Goal: Task Accomplishment & Management: Manage account settings

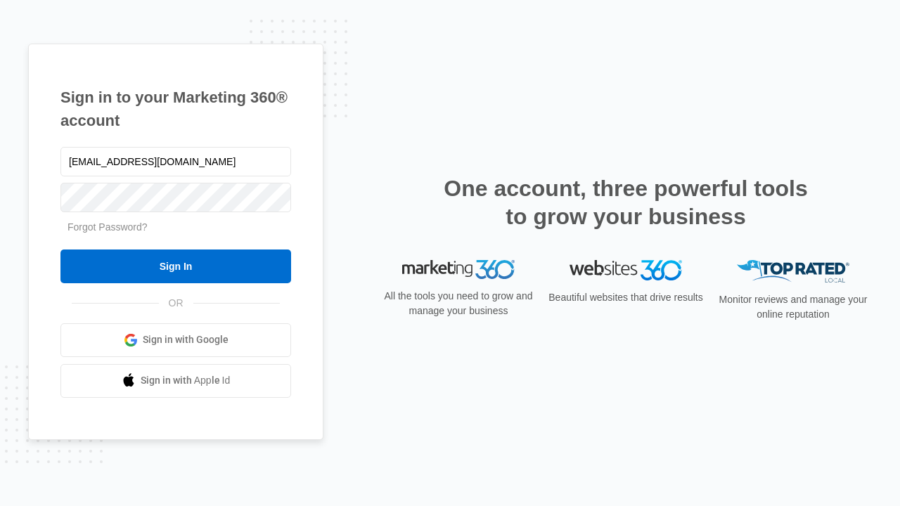
type input "[EMAIL_ADDRESS][DOMAIN_NAME]"
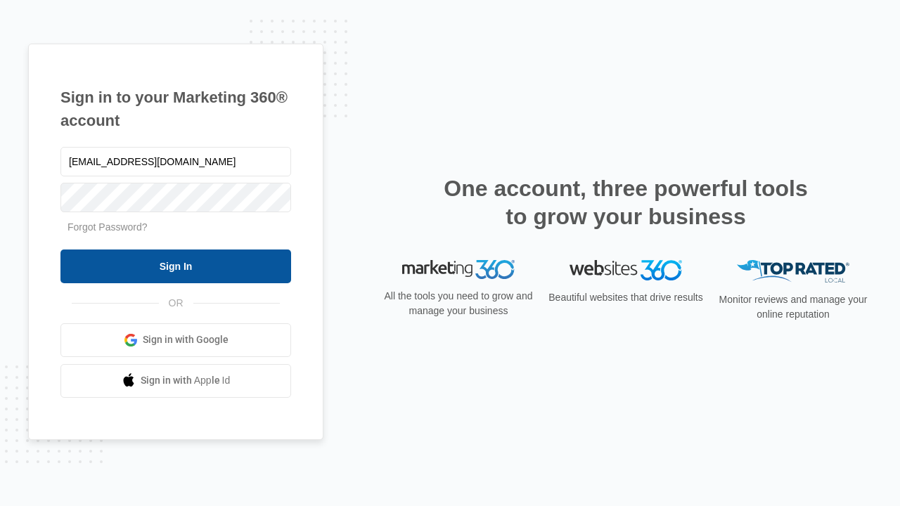
click at [176, 266] on input "Sign In" at bounding box center [175, 266] width 230 height 34
